Goal: Navigation & Orientation: Find specific page/section

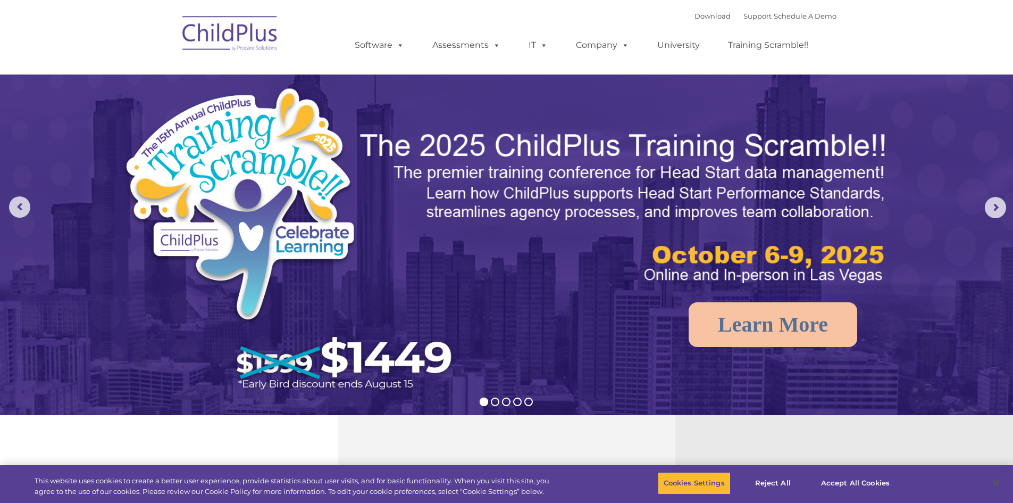
select select "MEDIUM"
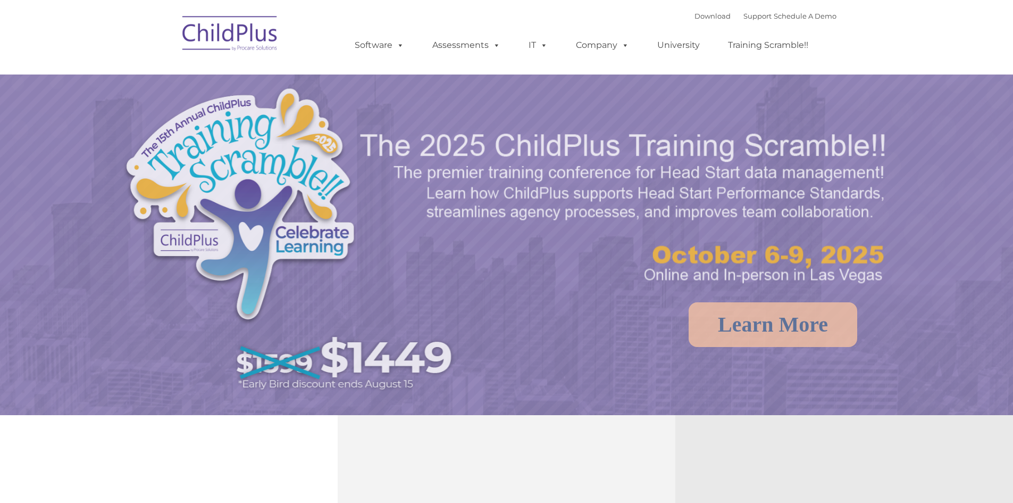
select select "MEDIUM"
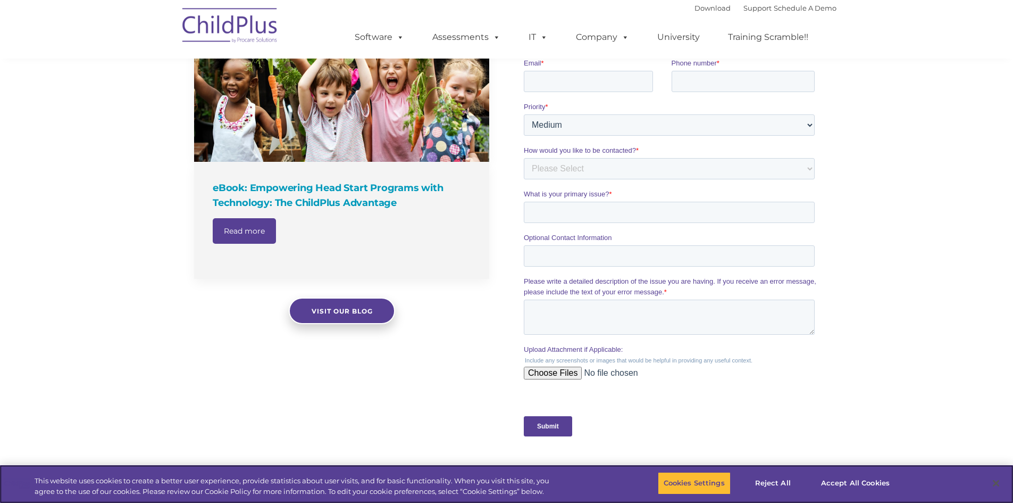
scroll to position [961, 0]
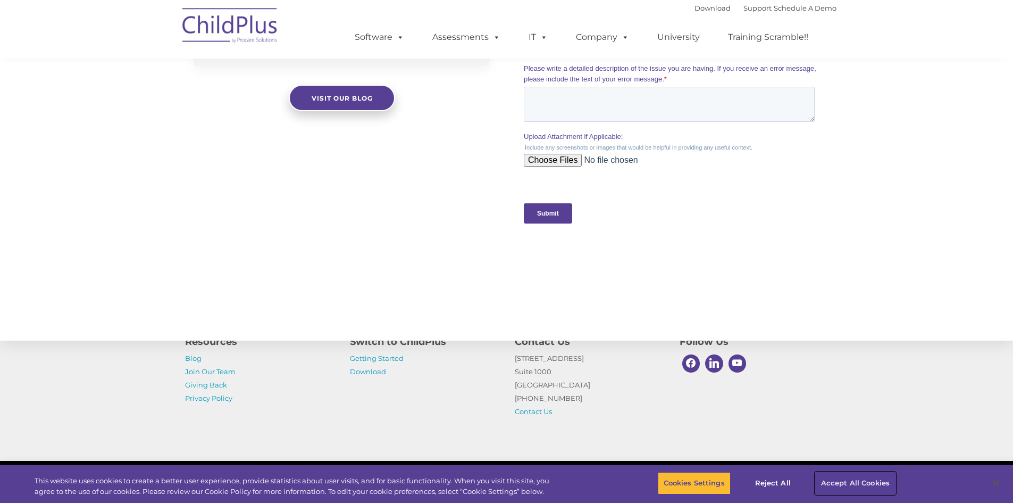
click at [840, 484] on button "Accept All Cookies" at bounding box center [855, 483] width 80 height 22
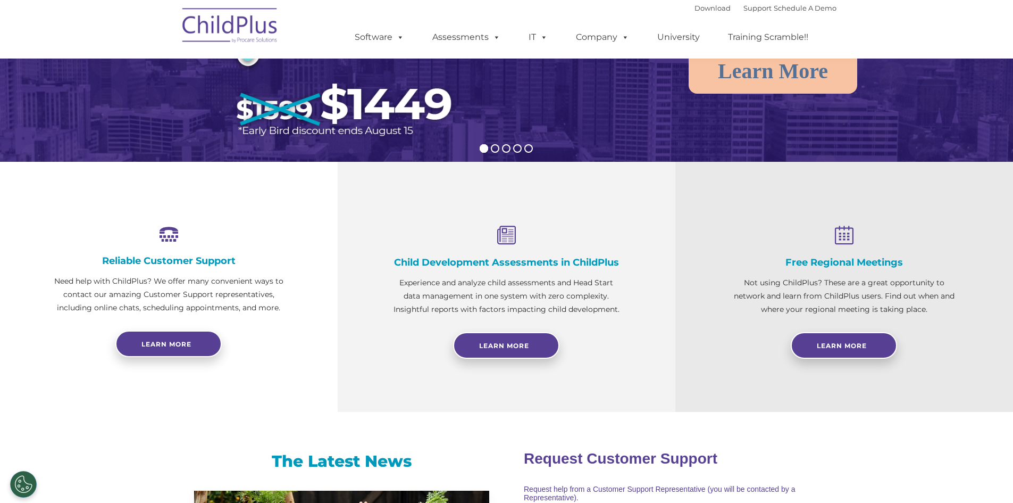
scroll to position [0, 0]
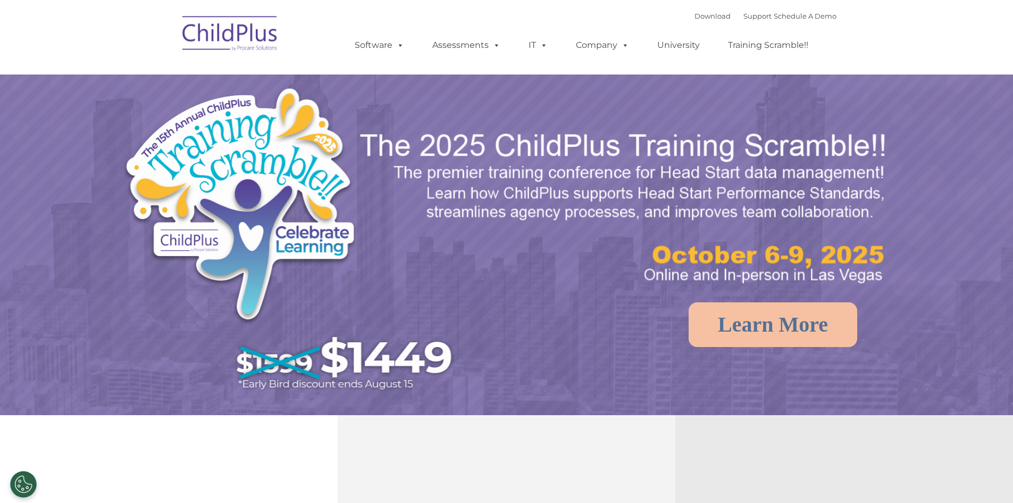
select select "MEDIUM"
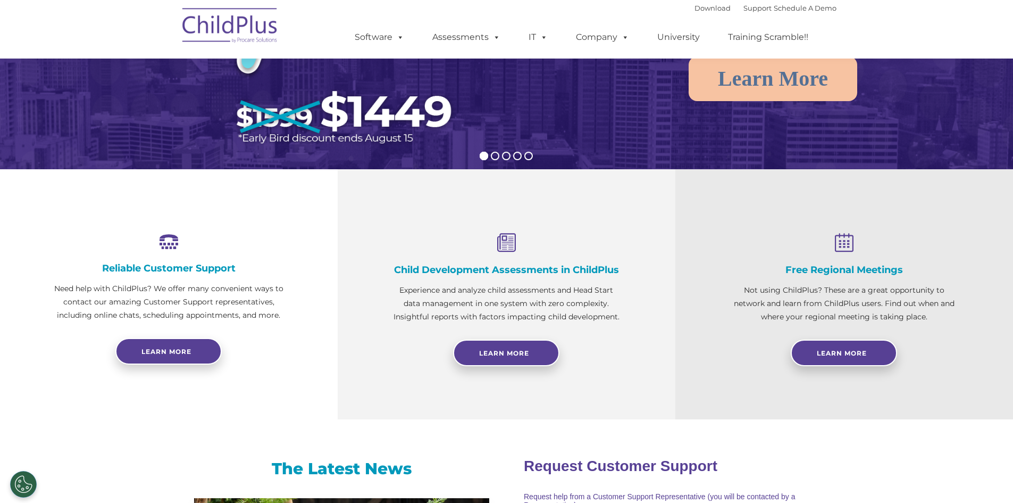
scroll to position [294, 0]
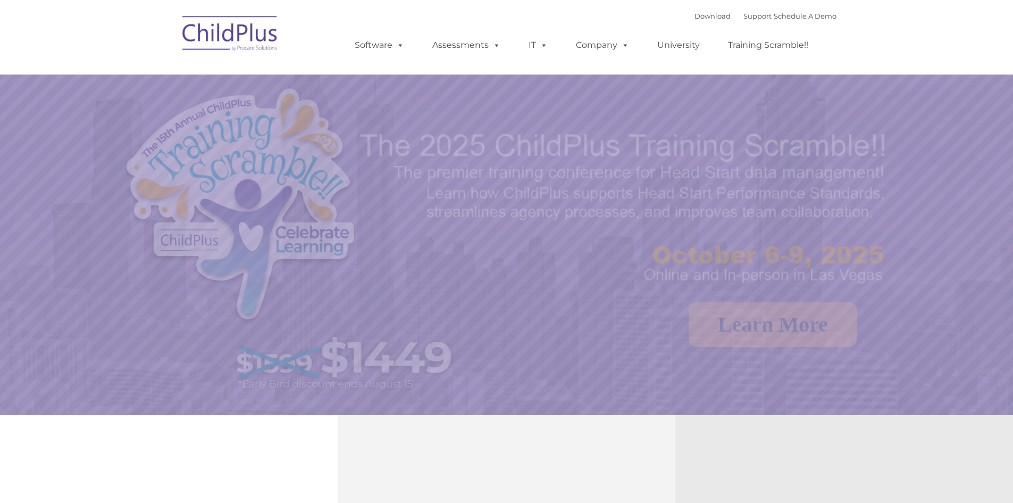
select select "MEDIUM"
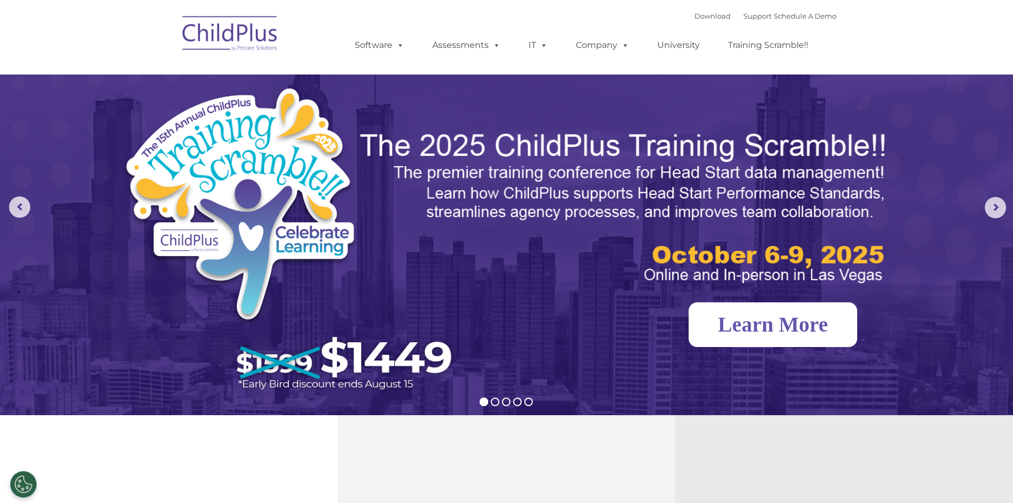
click at [793, 317] on link "Learn More" at bounding box center [773, 324] width 169 height 45
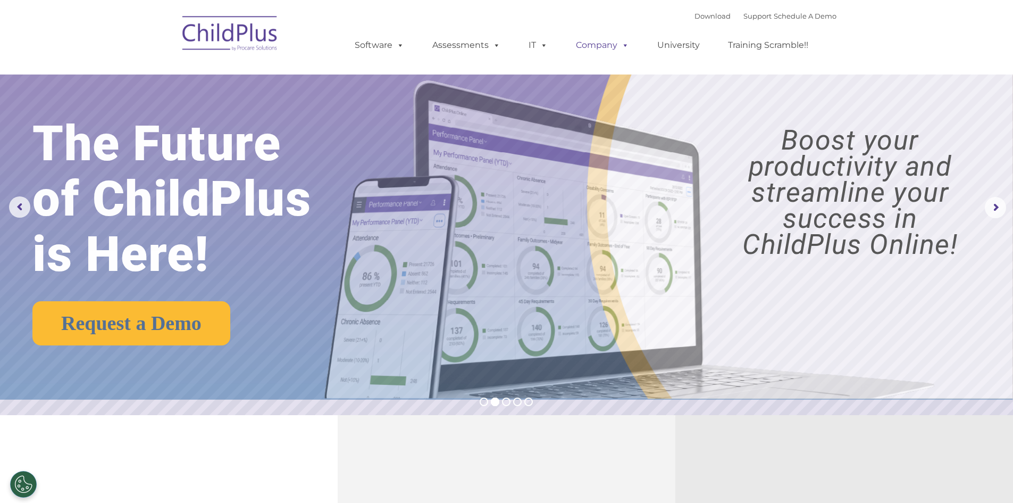
click at [593, 45] on link "Company" at bounding box center [602, 45] width 74 height 21
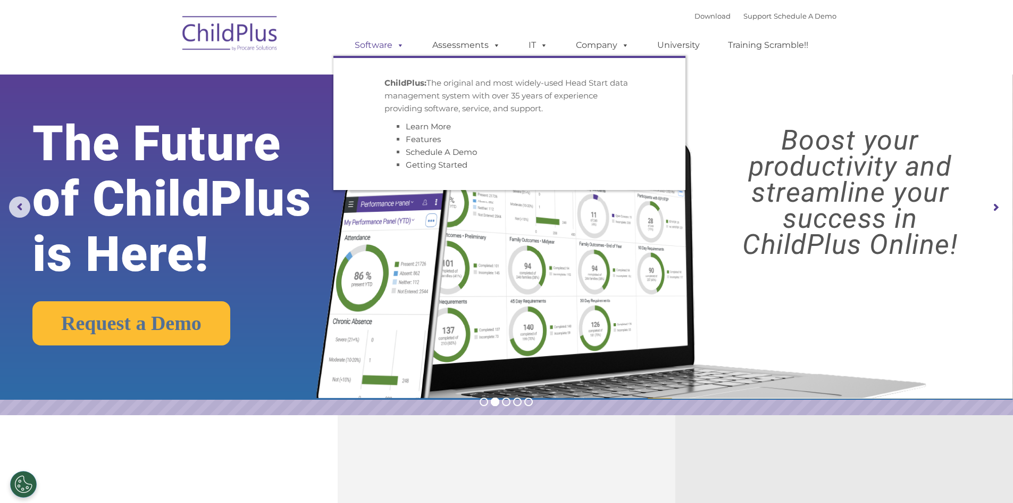
click at [385, 42] on link "Software" at bounding box center [379, 45] width 71 height 21
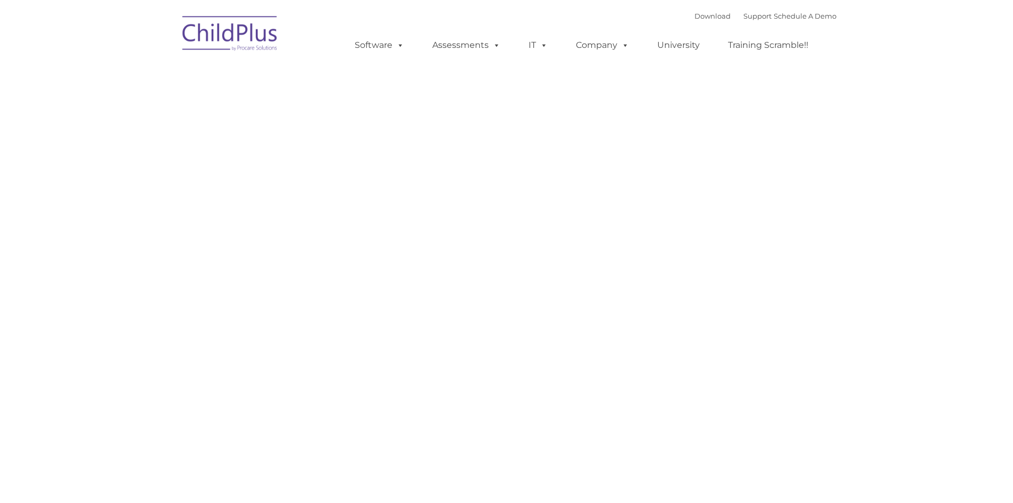
click at [451, 45] on link "Assessments" at bounding box center [466, 45] width 89 height 21
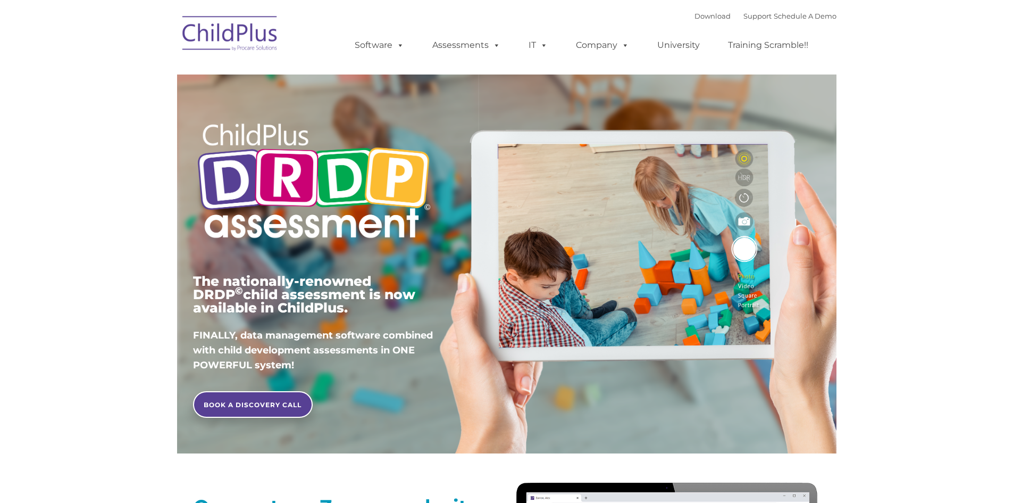
type input ""
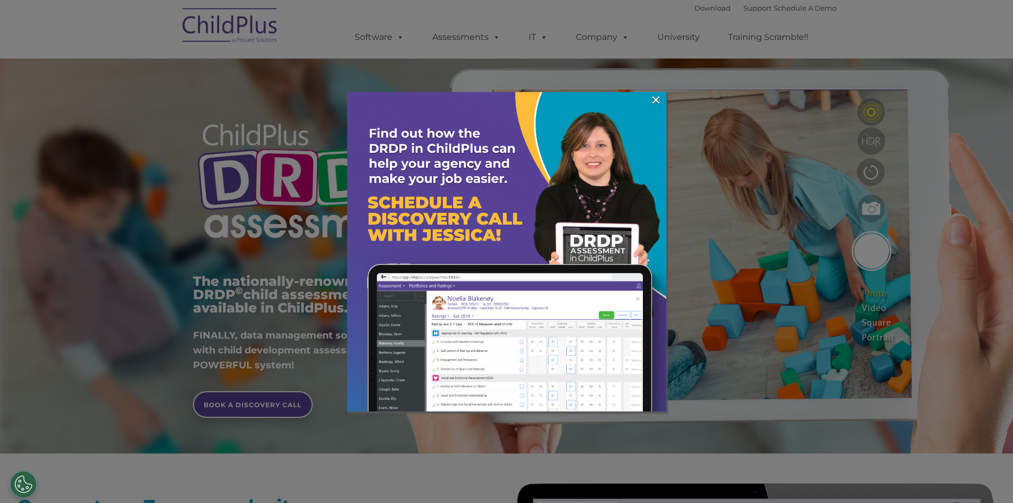
click at [793, 9] on div at bounding box center [506, 251] width 1013 height 503
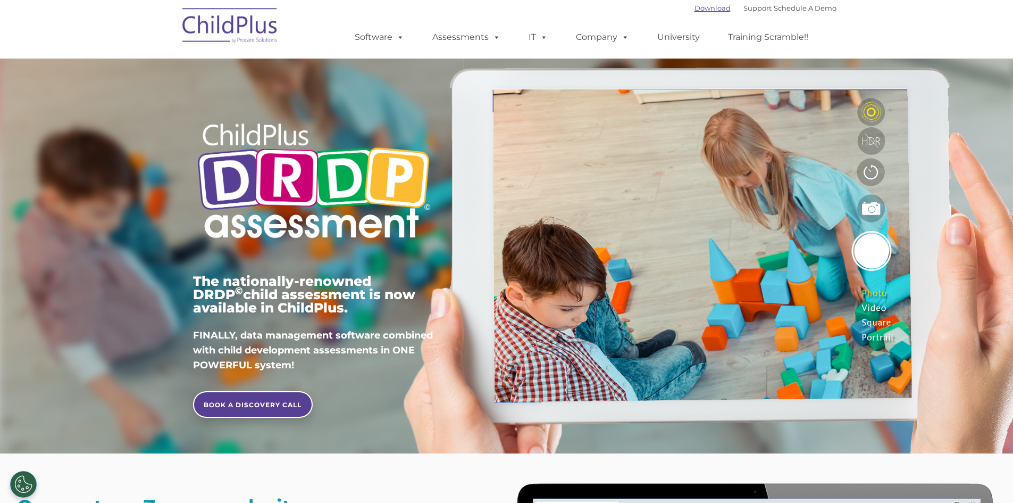
click at [701, 9] on link "Download" at bounding box center [713, 8] width 36 height 9
